Goal: Check status

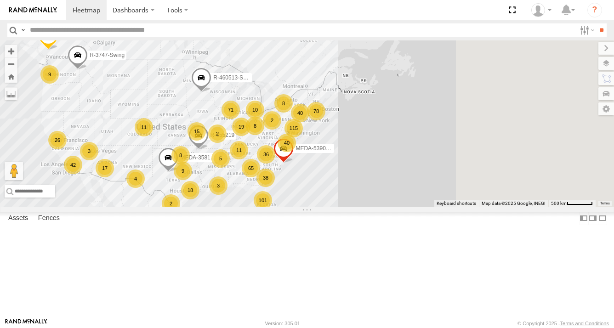
drag, startPoint x: 507, startPoint y: 210, endPoint x: 356, endPoint y: 225, distance: 151.9
click at [275, 163] on div "36" at bounding box center [266, 154] width 18 height 18
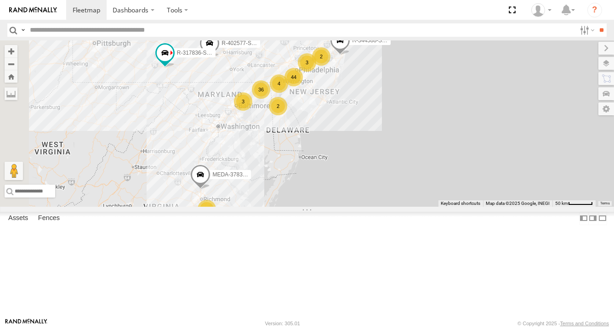
drag, startPoint x: 367, startPoint y: 170, endPoint x: 382, endPoint y: 260, distance: 91.3
click at [375, 207] on div "R-3747-Swing MEDA-539001-Roll R-391879-Swing MEDA-358103-Roll R-460513-Swing R-…" at bounding box center [307, 123] width 614 height 166
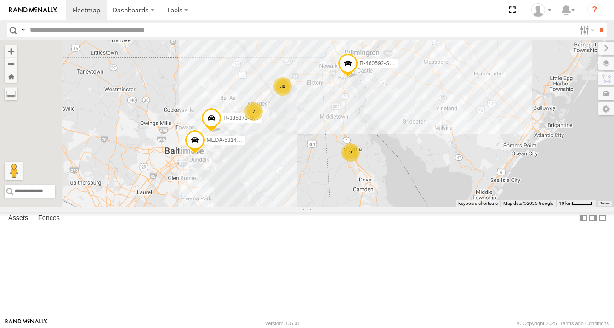
drag, startPoint x: 331, startPoint y: 142, endPoint x: 372, endPoint y: 245, distance: 111.3
click at [372, 207] on div "R-3747-Swing MEDA-539001-Roll R-391879-Swing MEDA-358103-Roll R-460513-Swing R-…" at bounding box center [307, 123] width 614 height 166
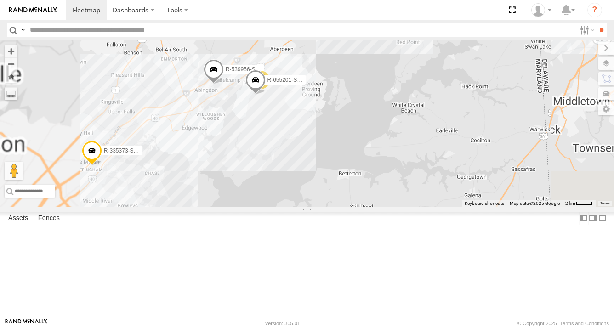
drag, startPoint x: 365, startPoint y: 128, endPoint x: 384, endPoint y: 227, distance: 101.1
click at [384, 207] on div "R-3747-Swing MEDA-539001-Roll R-391879-Swing MEDA-358103-Roll R-460513-Swing R-…" at bounding box center [307, 123] width 614 height 166
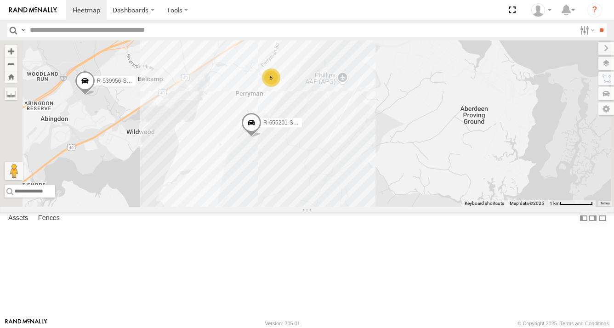
drag, startPoint x: 389, startPoint y: 185, endPoint x: 402, endPoint y: 238, distance: 54.7
click at [402, 207] on div "R-3747-Swing MEDA-539001-Roll R-391879-Swing MEDA-358103-Roll R-460513-Swing R-…" at bounding box center [307, 123] width 614 height 166
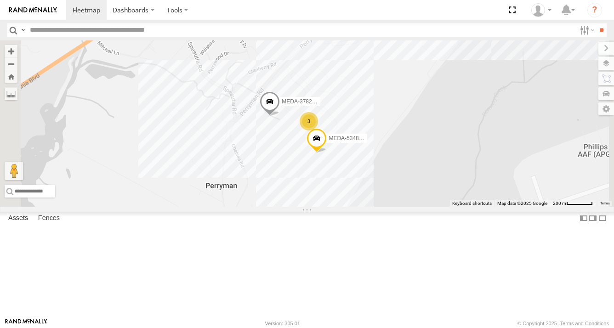
drag, startPoint x: 388, startPoint y: 182, endPoint x: 411, endPoint y: 280, distance: 100.7
click at [411, 207] on div "R-3747-Swing MEDA-539001-Roll R-391879-Swing MEDA-358103-Roll R-460513-Swing R-…" at bounding box center [307, 123] width 614 height 166
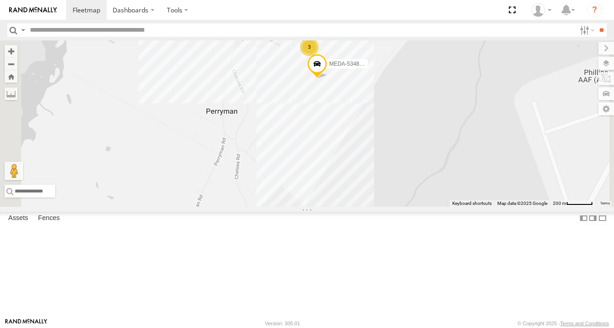
drag, startPoint x: 379, startPoint y: 225, endPoint x: 377, endPoint y: 148, distance: 77.2
click at [379, 148] on div "R-3747-Swing MEDA-539001-Roll R-391879-Swing MEDA-358103-Roll R-460513-Swing R-…" at bounding box center [307, 123] width 614 height 166
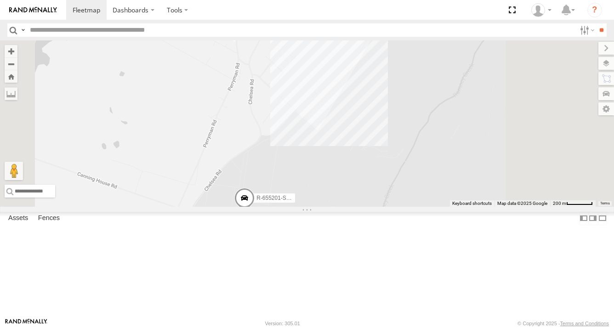
drag, startPoint x: 366, startPoint y: 238, endPoint x: 372, endPoint y: 203, distance: 35.3
click at [371, 203] on div "R-3747-Swing MEDA-539001-Roll R-391879-Swing MEDA-358103-Roll R-460513-Swing R-…" at bounding box center [307, 123] width 614 height 166
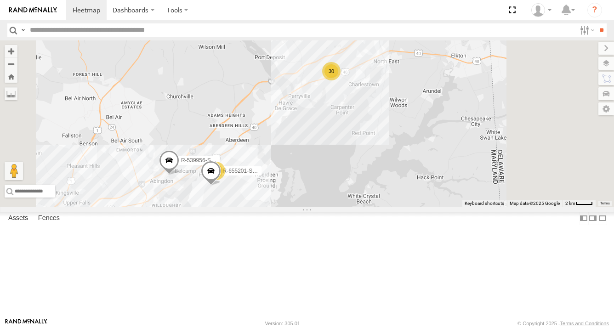
drag, startPoint x: 387, startPoint y: 210, endPoint x: 371, endPoint y: 243, distance: 36.6
click at [371, 207] on div "R-3747-Swing MEDA-539001-Roll R-391879-Swing MEDA-358103-Roll R-460513-Swing R-…" at bounding box center [307, 123] width 614 height 166
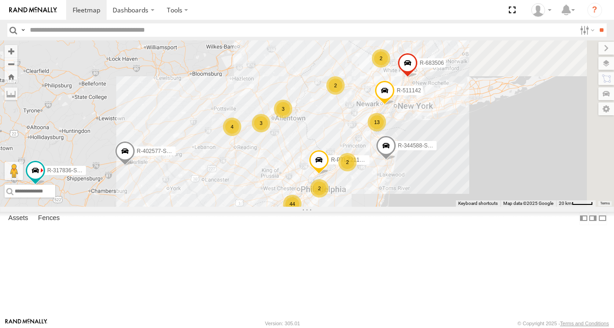
drag, startPoint x: 442, startPoint y: 139, endPoint x: 383, endPoint y: 226, distance: 105.2
click at [383, 207] on div "R-3747-Swing MEDA-539001-Roll R-391879-Swing MEDA-358103-Roll R-460513-Swing R-…" at bounding box center [307, 123] width 614 height 166
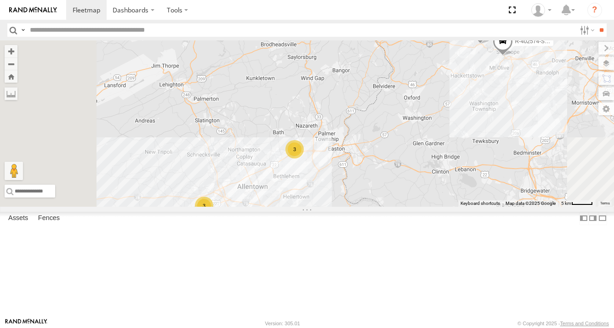
drag, startPoint x: 318, startPoint y: 257, endPoint x: 392, endPoint y: 247, distance: 74.7
click at [392, 207] on div "R-3747-Swing MEDA-539001-Roll R-391879-Swing MEDA-358103-Roll R-460513-Swing R-…" at bounding box center [307, 123] width 614 height 166
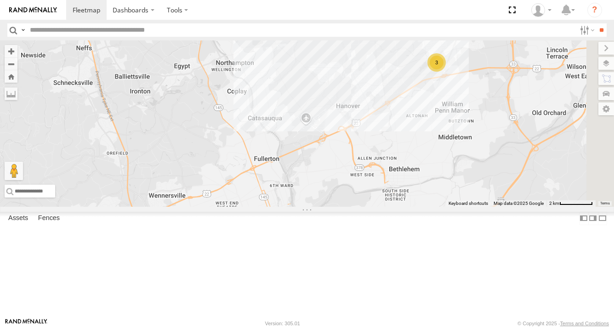
drag, startPoint x: 418, startPoint y: 188, endPoint x: 416, endPoint y: 256, distance: 68.0
click at [417, 207] on div "R-3747-Swing MEDA-539001-Roll R-391879-Swing MEDA-358103-Roll R-460513-Swing R-…" at bounding box center [307, 123] width 614 height 166
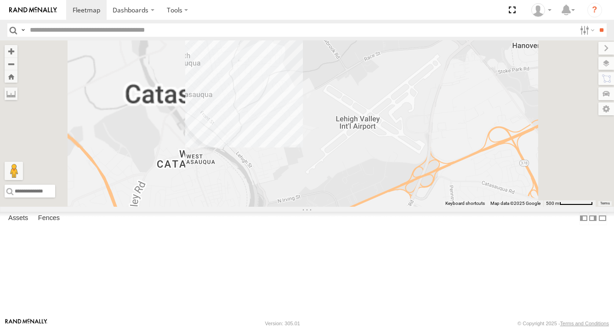
drag, startPoint x: 408, startPoint y: 173, endPoint x: 418, endPoint y: 280, distance: 107.9
click at [419, 207] on div "R-3747-Swing MEDA-539001-Roll R-391879-Swing MEDA-358103-Roll R-460513-Swing R-…" at bounding box center [307, 123] width 614 height 166
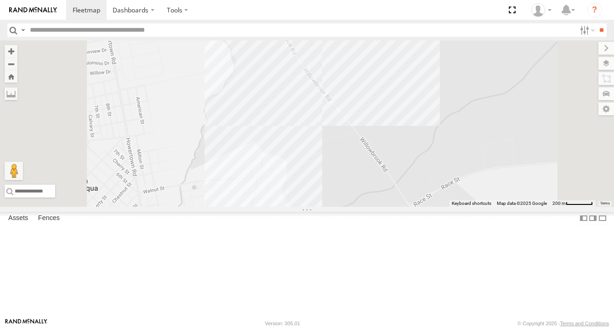
click at [394, 197] on div "R-3747-Swing MEDA-539001-Roll R-391879-Swing MEDA-358103-Roll R-460513-Swing R-…" at bounding box center [307, 123] width 614 height 166
click at [381, 162] on div "R-3747-Swing MEDA-539001-Roll R-391879-Swing MEDA-358103-Roll R-460513-Swing R-…" at bounding box center [307, 123] width 614 height 166
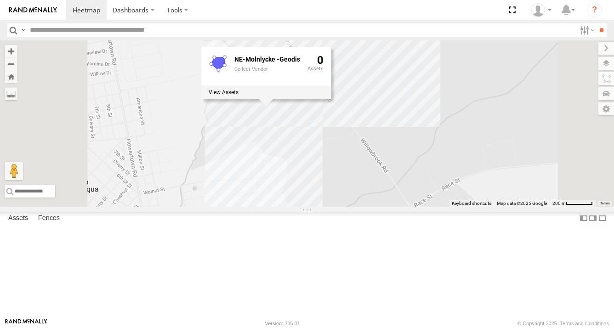
drag, startPoint x: 314, startPoint y: 232, endPoint x: 323, endPoint y: 237, distance: 10.1
click at [314, 207] on div "R-3747-Swing MEDA-539001-Roll R-391879-Swing MEDA-358103-Roll R-460513-Swing R-…" at bounding box center [307, 123] width 614 height 166
click at [426, 207] on div "R-3747-Swing MEDA-539001-Roll R-391879-Swing MEDA-358103-Roll R-460513-Swing R-…" at bounding box center [307, 123] width 614 height 166
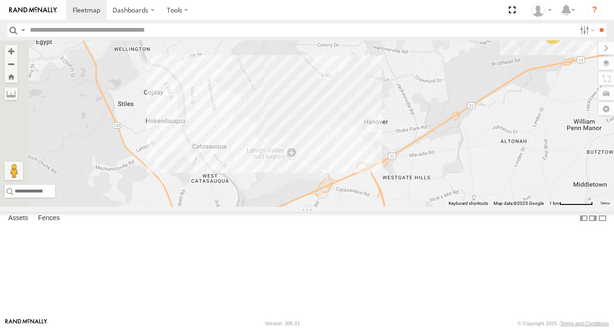
drag, startPoint x: 328, startPoint y: 190, endPoint x: 377, endPoint y: 192, distance: 48.3
click at [377, 192] on div "R-3747-Swing MEDA-539001-Roll R-391879-Swing MEDA-358103-Roll R-460513-Swing R-…" at bounding box center [307, 123] width 614 height 166
